Goal: Use online tool/utility: Utilize a website feature to perform a specific function

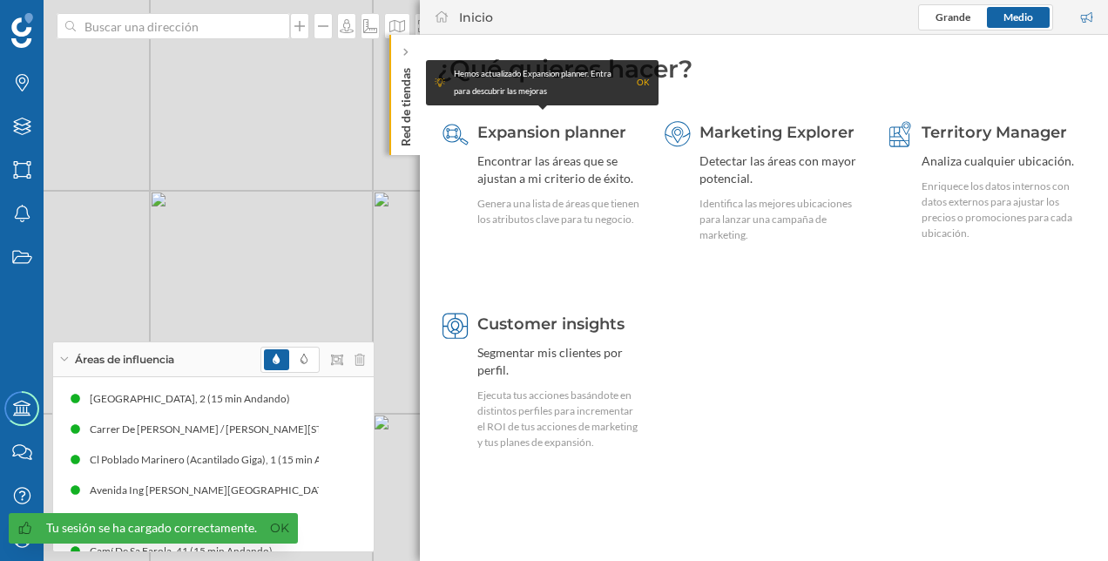
click at [64, 359] on icon at bounding box center [64, 359] width 10 height 4
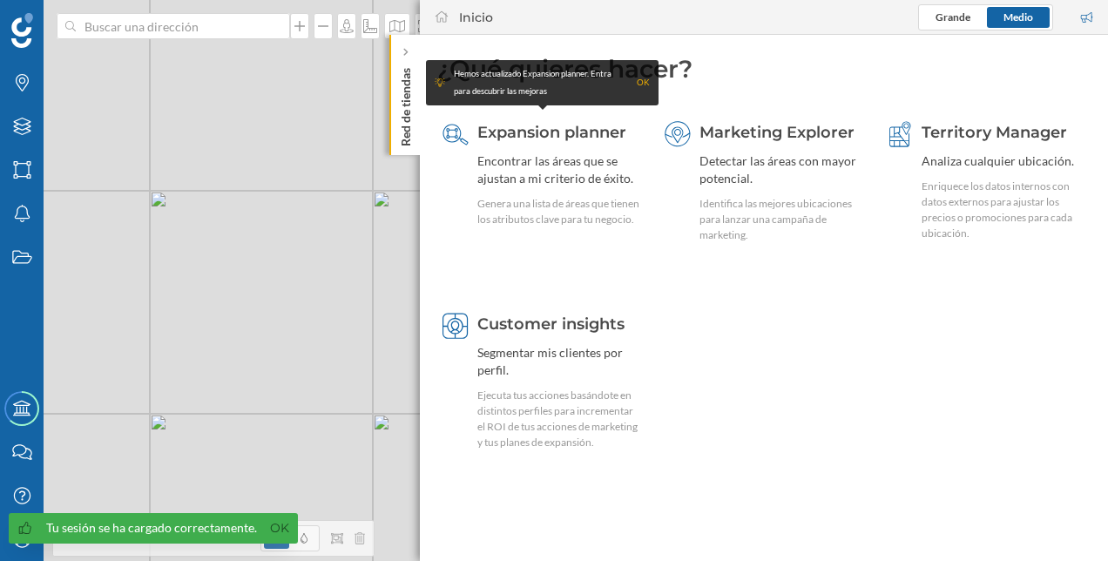
click at [406, 117] on p "Red de tiendas" at bounding box center [405, 103] width 17 height 85
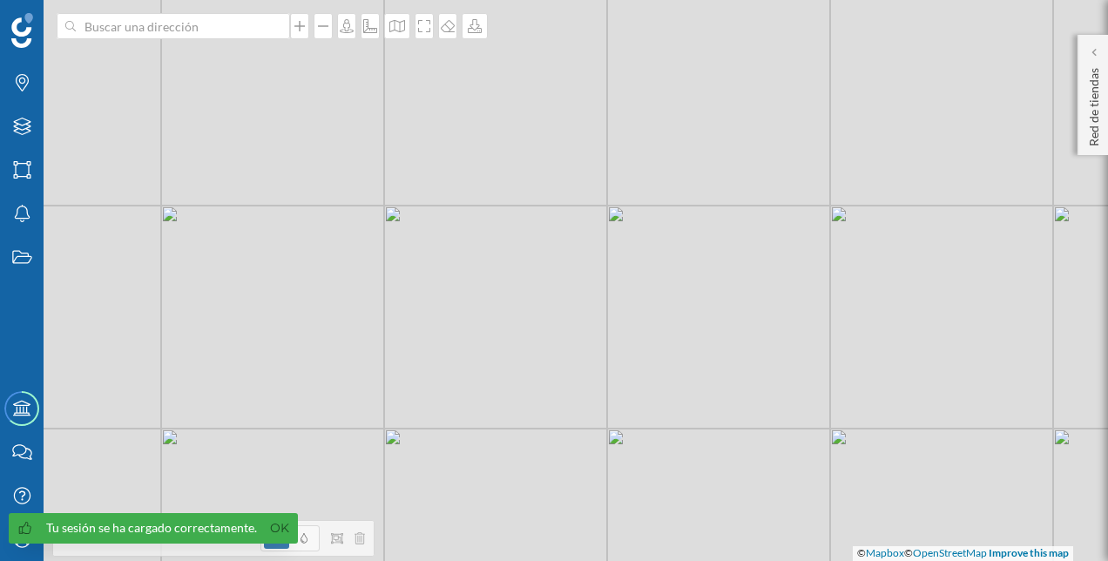
click at [211, 548] on span "Tu sesión se ha cargado correctamente. Ok" at bounding box center [149, 537] width 298 height 48
click at [275, 531] on link "Ok" at bounding box center [280, 528] width 28 height 20
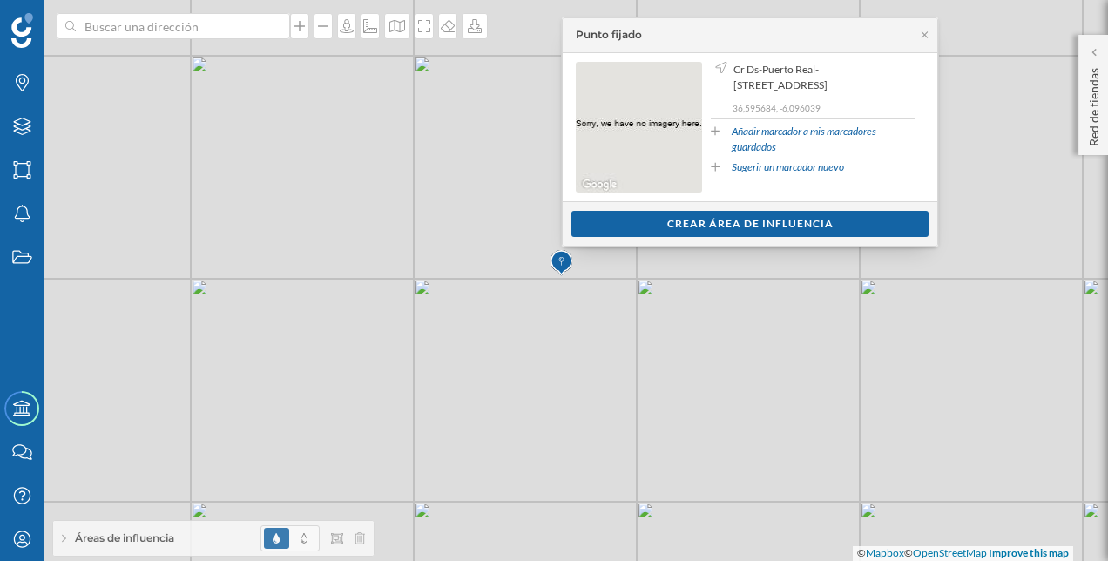
click at [64, 540] on icon at bounding box center [64, 539] width 4 height 10
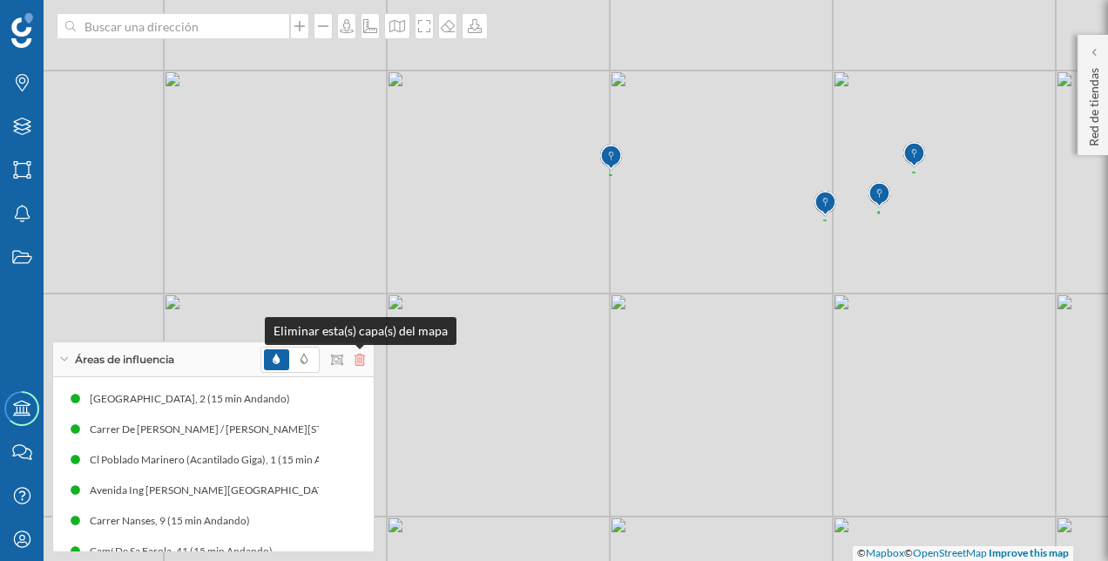
click at [354, 361] on icon at bounding box center [359, 360] width 10 height 12
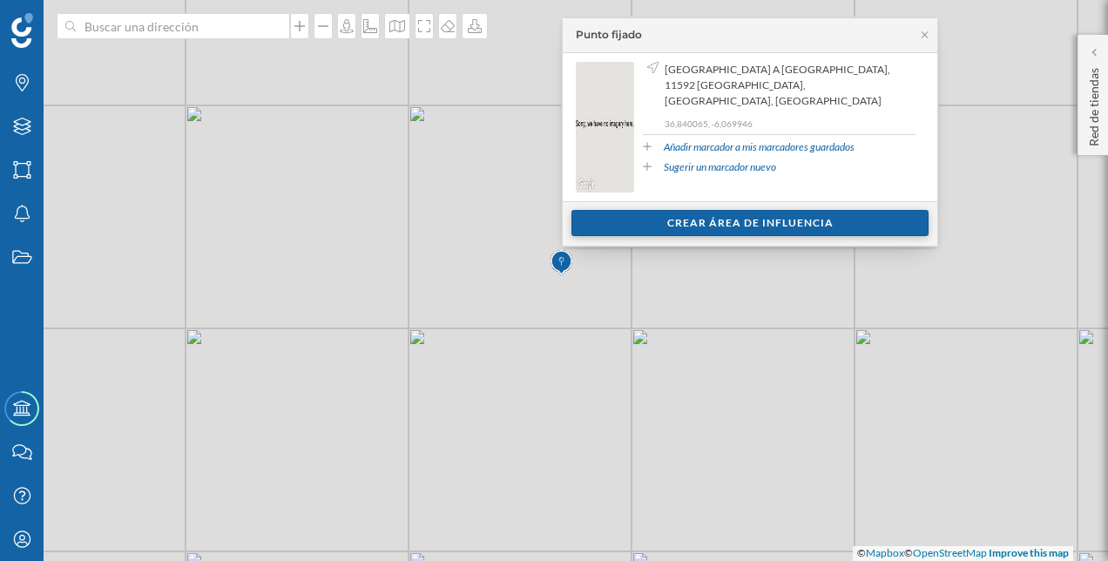
click at [695, 221] on div "Crear área de influencia" at bounding box center [749, 223] width 357 height 26
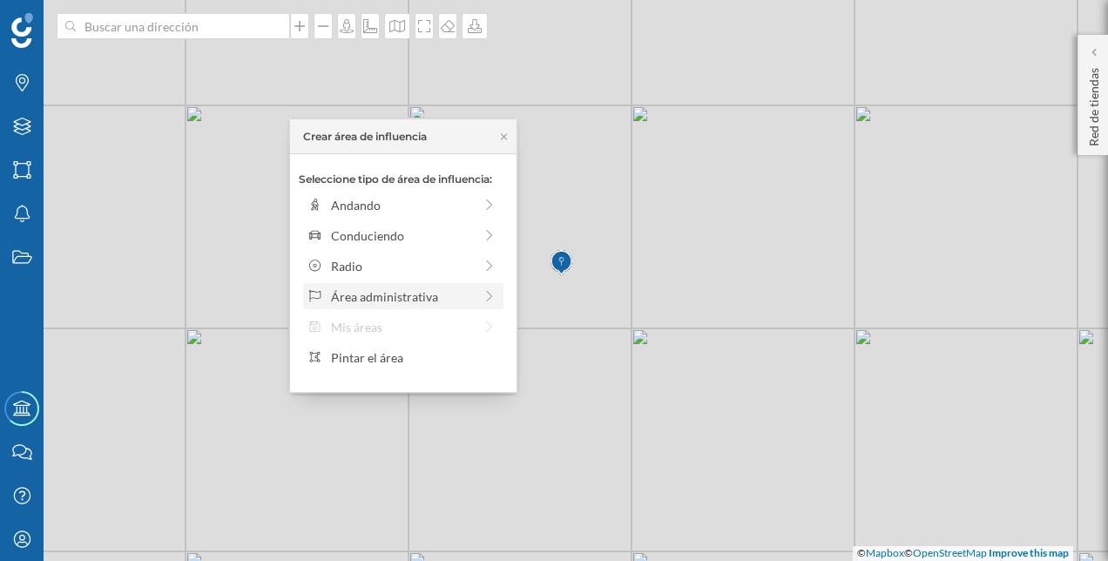
click at [397, 303] on div "Área administrativa" at bounding box center [402, 296] width 142 height 18
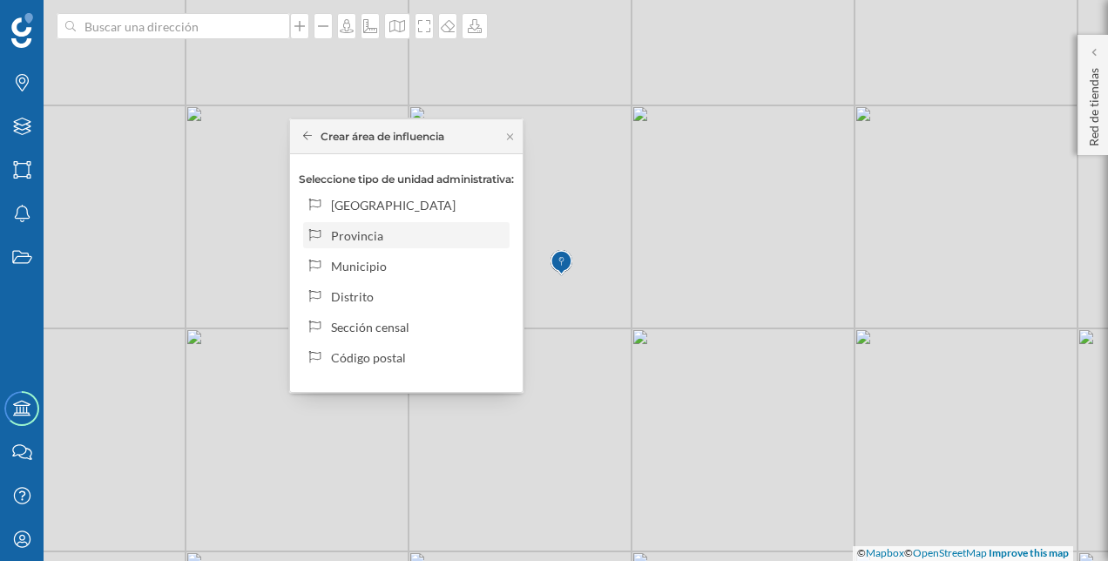
click at [378, 232] on div "Provincia" at bounding box center [417, 235] width 172 height 18
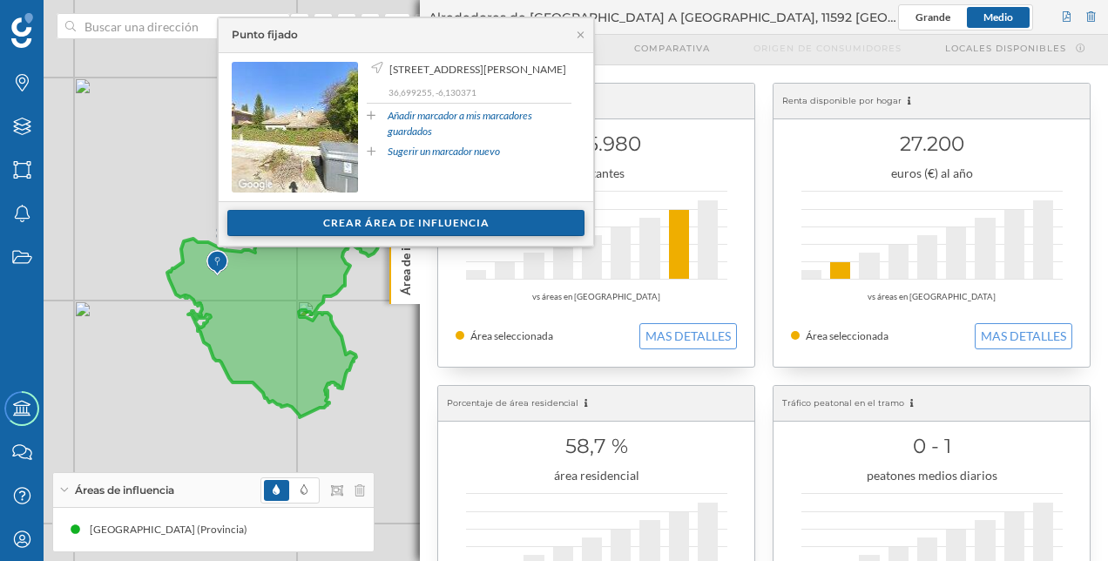
click at [327, 223] on div "Crear área de influencia" at bounding box center [405, 223] width 357 height 26
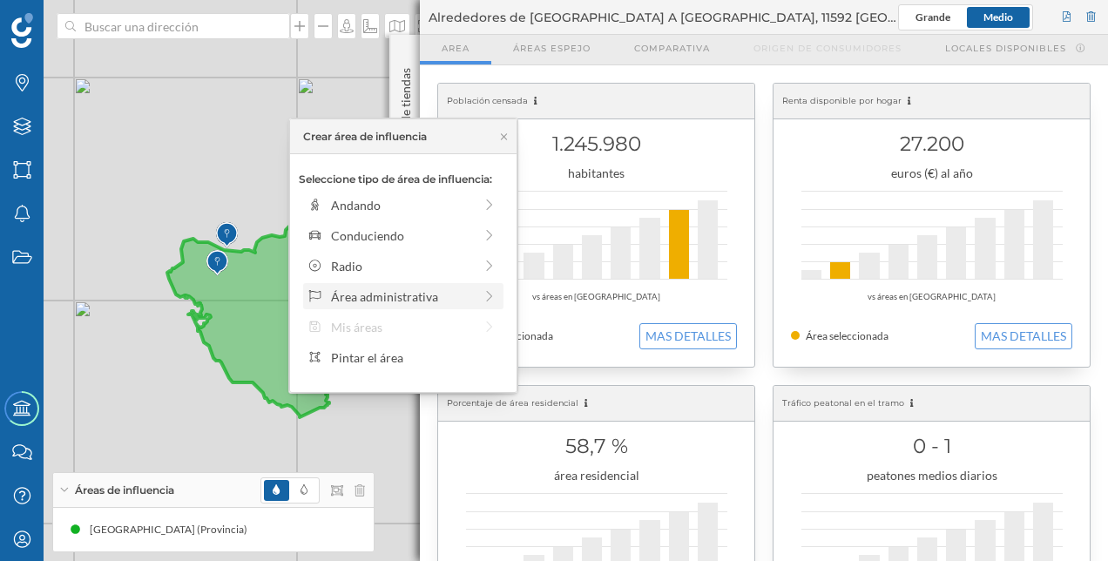
click at [402, 302] on div "Área administrativa" at bounding box center [402, 296] width 142 height 18
click at [361, 257] on div "Municipio" at bounding box center [417, 266] width 172 height 18
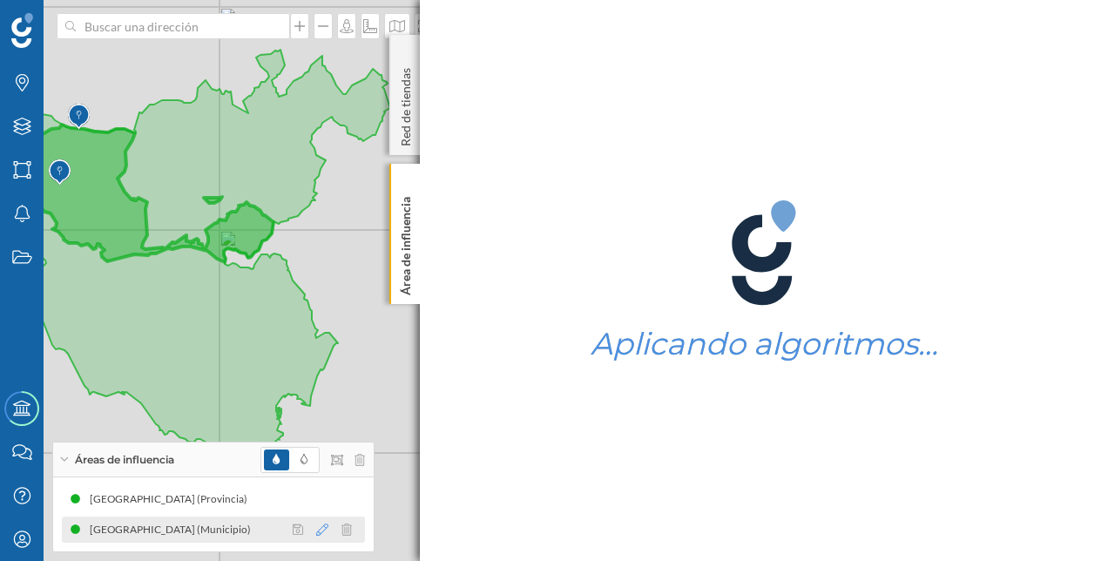
click at [326, 527] on icon at bounding box center [322, 529] width 12 height 12
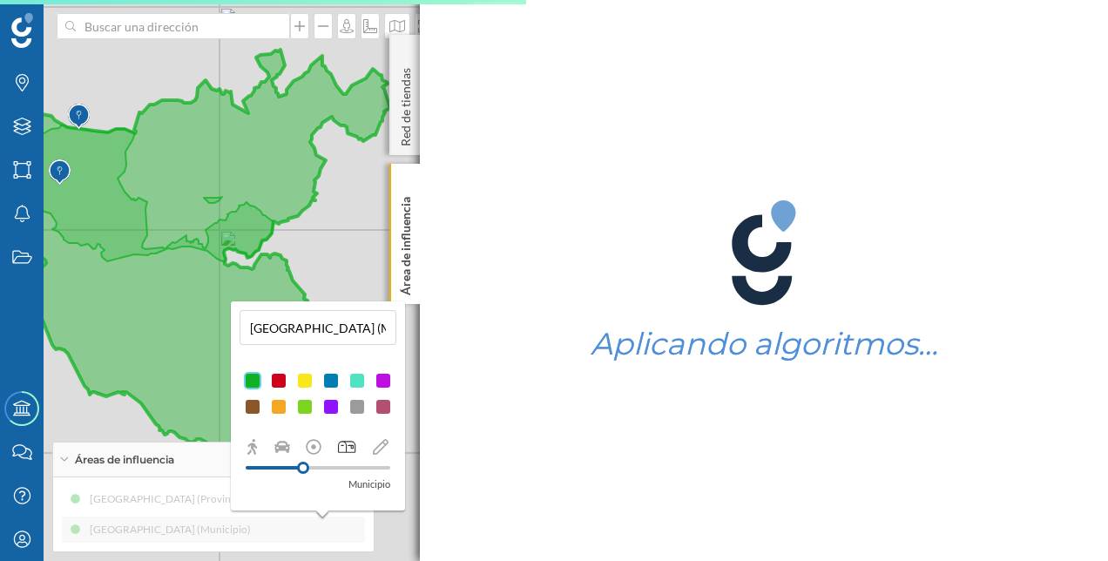
click at [301, 378] on div at bounding box center [304, 380] width 17 height 17
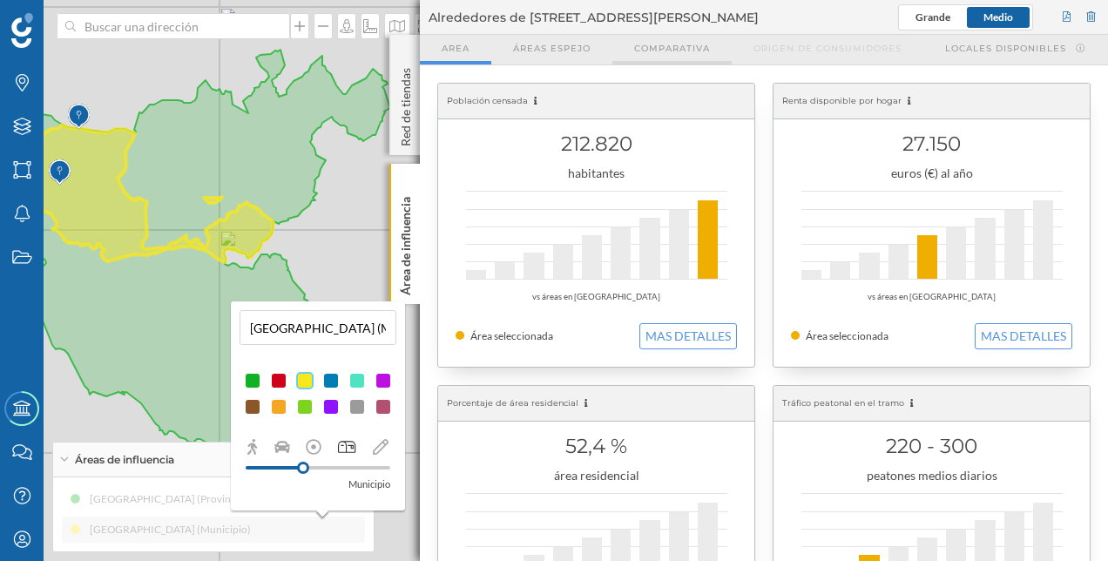
click at [665, 46] on span "Comparativa" at bounding box center [672, 48] width 76 height 13
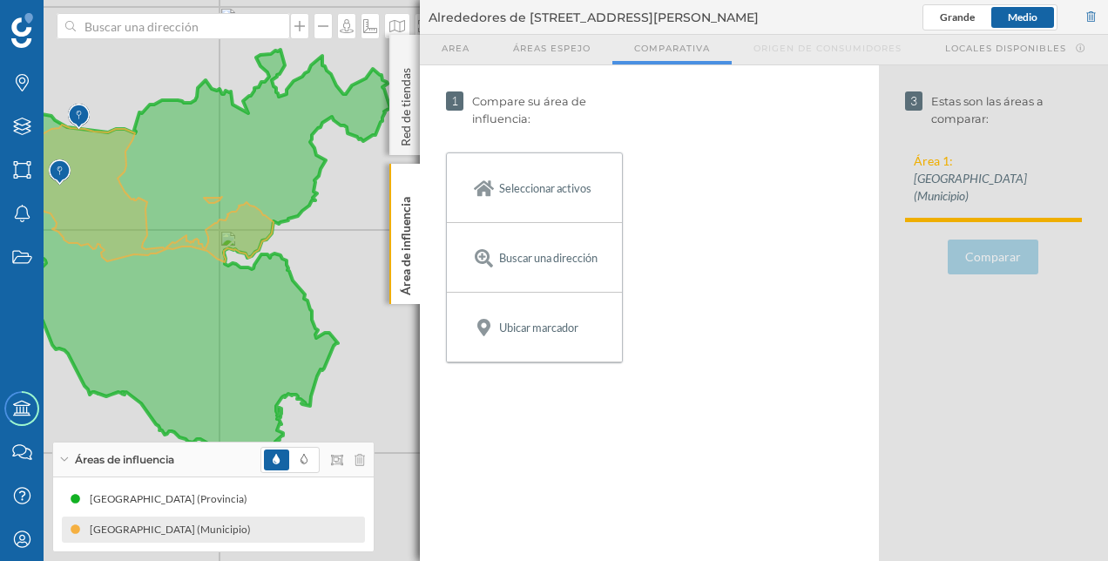
click at [197, 286] on icon at bounding box center [175, 257] width 430 height 415
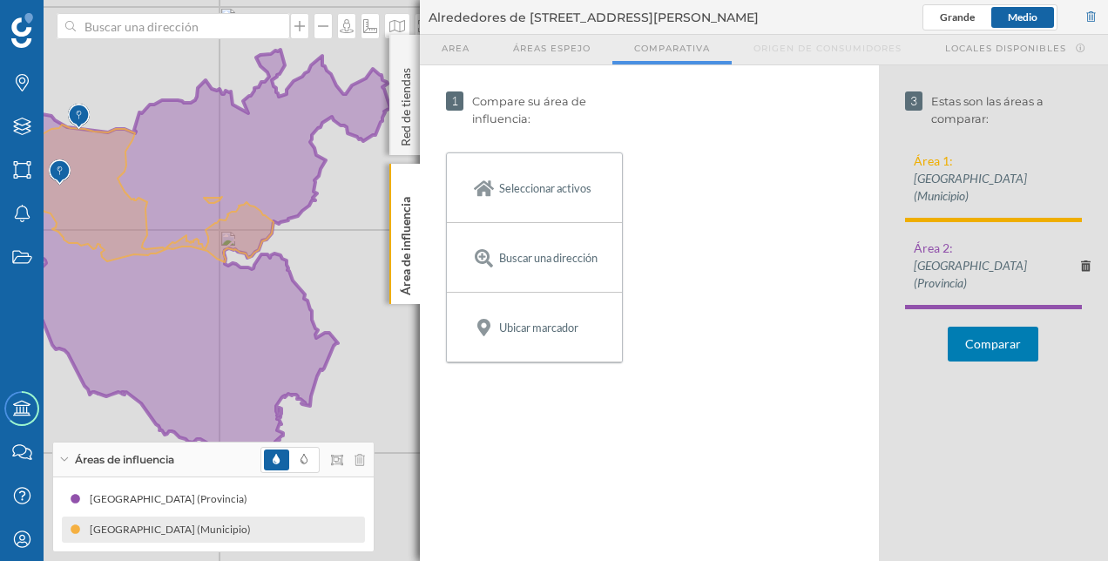
click at [106, 191] on icon at bounding box center [138, 194] width 270 height 138
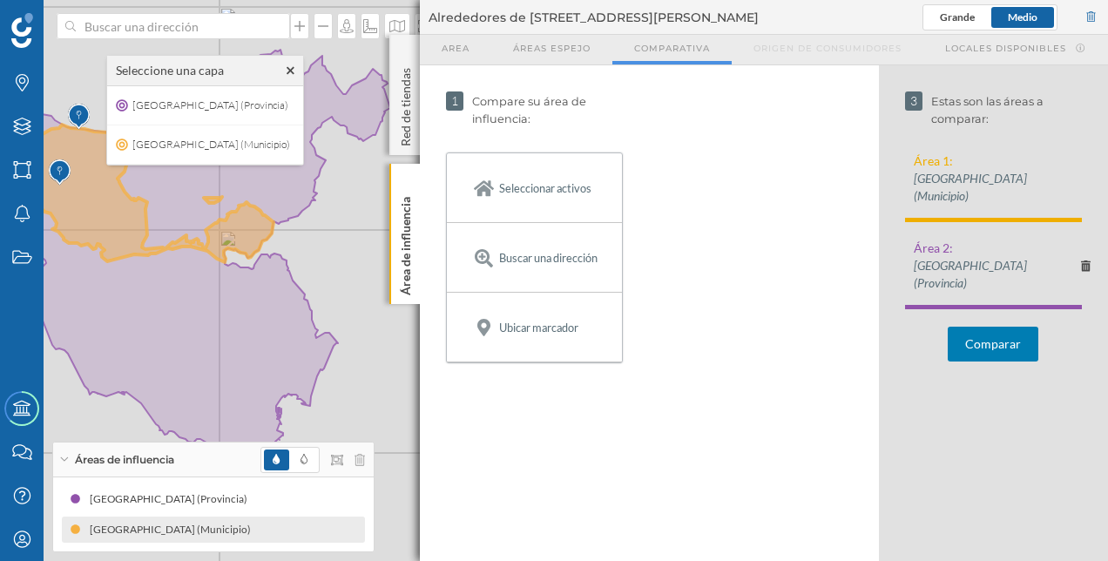
click at [992, 327] on button "Comparar" at bounding box center [993, 344] width 91 height 35
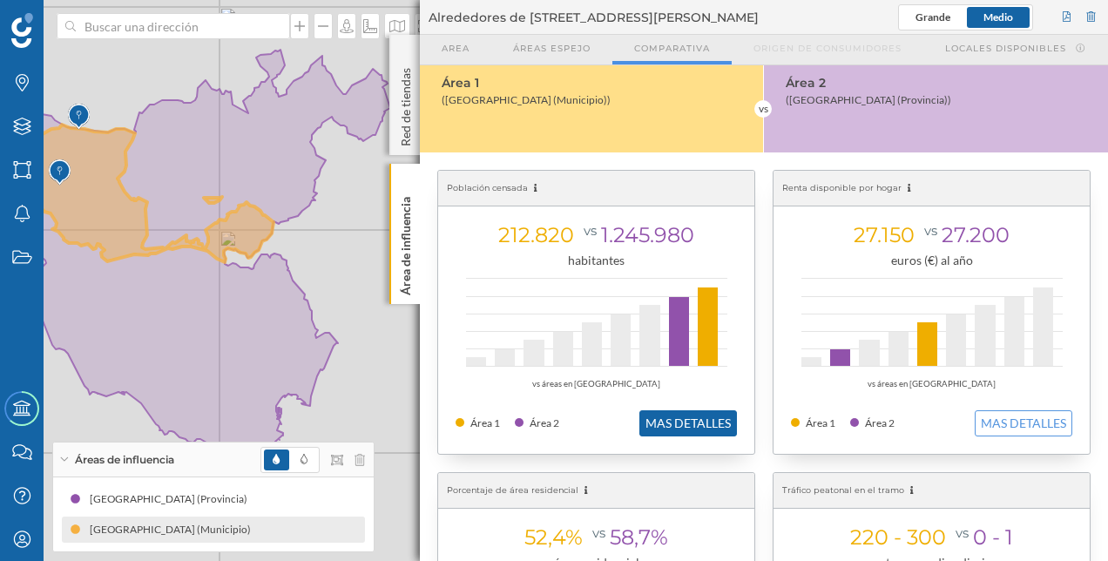
click at [702, 423] on button "MAS DETALLES" at bounding box center [688, 423] width 98 height 26
